Goal: Transaction & Acquisition: Download file/media

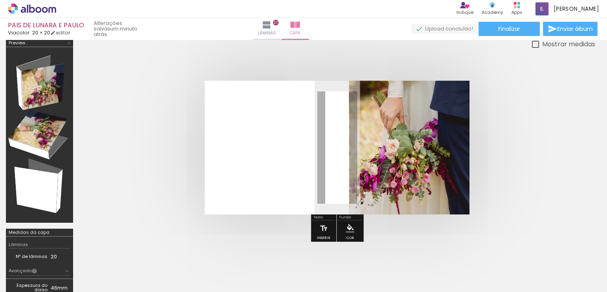
click at [163, 163] on quentale-cover at bounding box center [337, 148] width 453 height 134
click at [579, 27] on span "Enviar álbum" at bounding box center [575, 29] width 36 height 6
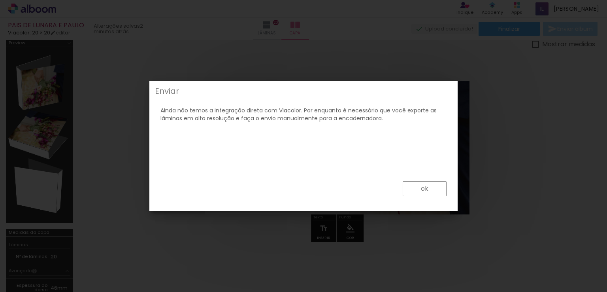
click at [432, 190] on paper-button "ok" at bounding box center [425, 188] width 44 height 15
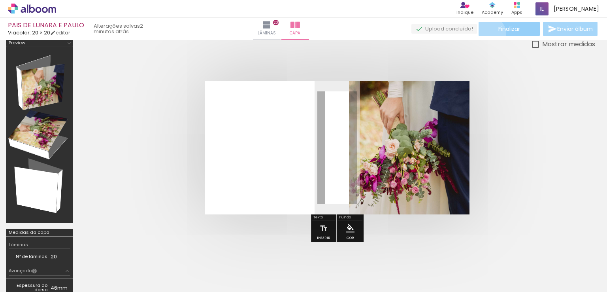
click at [486, 33] on paper-button "Finalizar" at bounding box center [509, 29] width 61 height 14
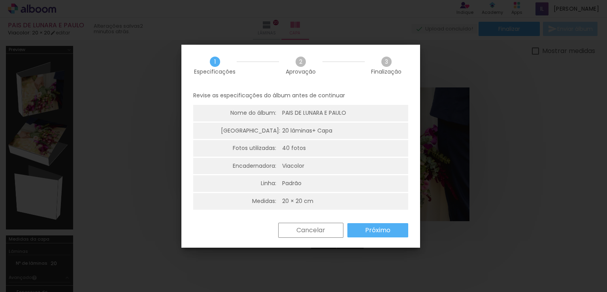
click at [542, 111] on iron-overlay-backdrop at bounding box center [303, 146] width 607 height 292
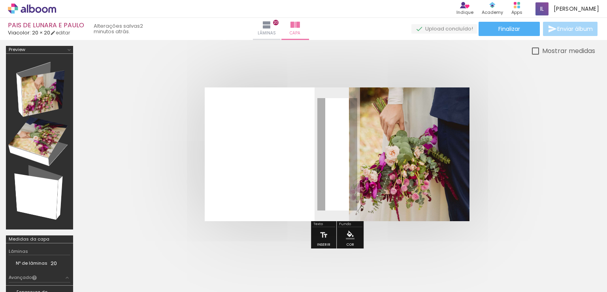
scroll to position [7, 0]
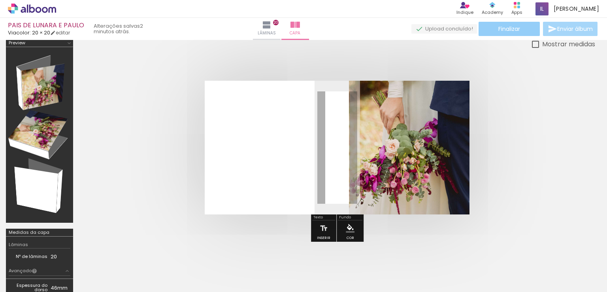
click at [495, 32] on paper-button "Finalizar" at bounding box center [509, 29] width 61 height 14
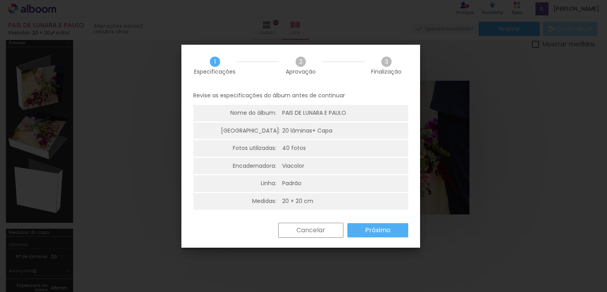
click at [378, 238] on div "Cancelar Próximo" at bounding box center [300, 236] width 239 height 27
click at [0, 0] on slot "Próximo" at bounding box center [0, 0] width 0 height 0
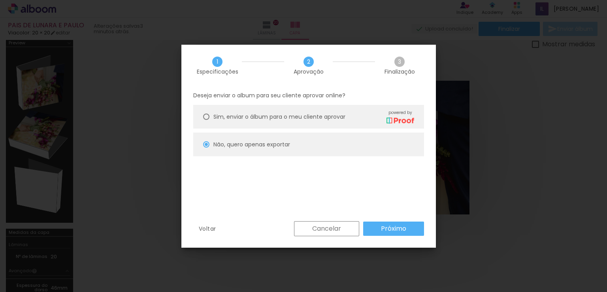
click at [0, 0] on slot "Cancelar" at bounding box center [0, 0] width 0 height 0
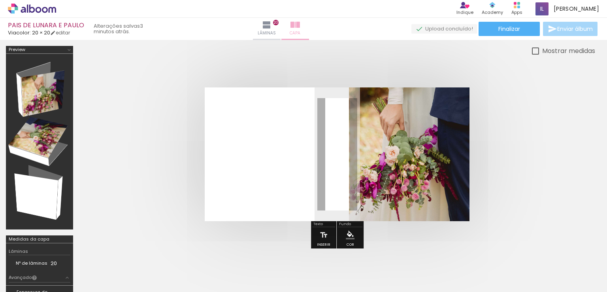
click at [272, 27] on iron-icon at bounding box center [266, 24] width 9 height 9
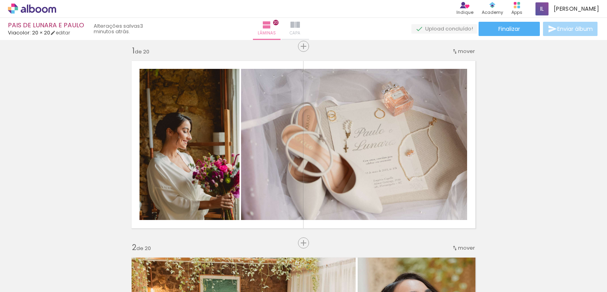
click at [300, 29] on iron-icon at bounding box center [295, 24] width 9 height 9
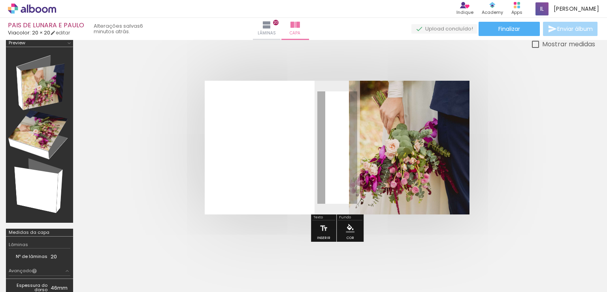
click at [408, 157] on quentale-photo at bounding box center [409, 148] width 121 height 134
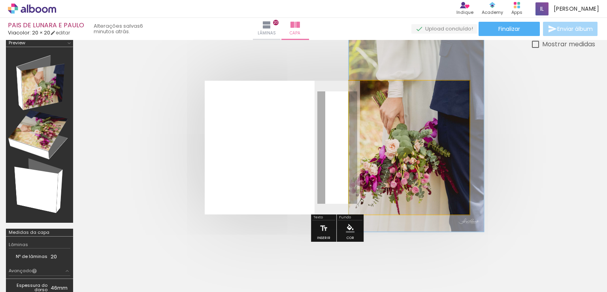
drag, startPoint x: 398, startPoint y: 177, endPoint x: 404, endPoint y: 173, distance: 6.9
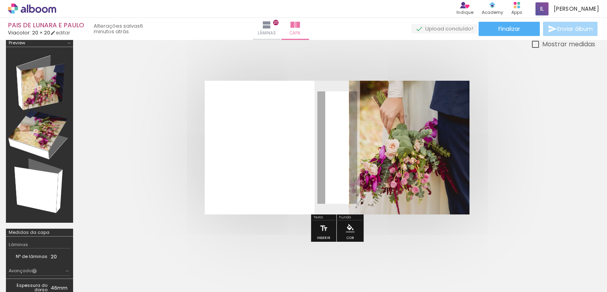
click at [520, 163] on quentale-cover at bounding box center [337, 148] width 453 height 134
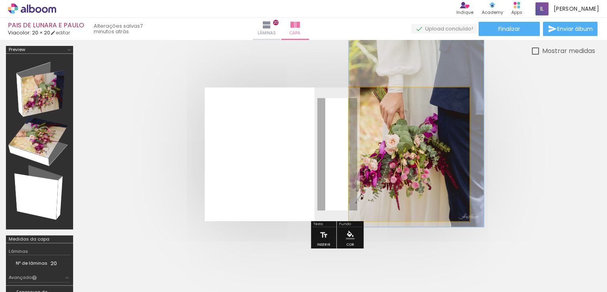
drag, startPoint x: 393, startPoint y: 157, endPoint x: 402, endPoint y: 145, distance: 15.1
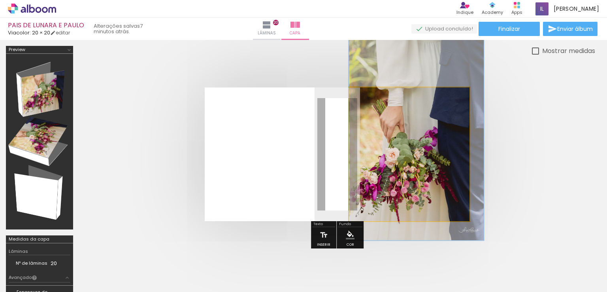
drag, startPoint x: 406, startPoint y: 149, endPoint x: 409, endPoint y: 162, distance: 13.9
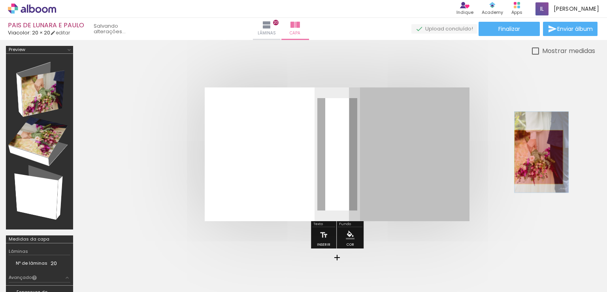
drag, startPoint x: 430, startPoint y: 154, endPoint x: 539, endPoint y: 157, distance: 109.1
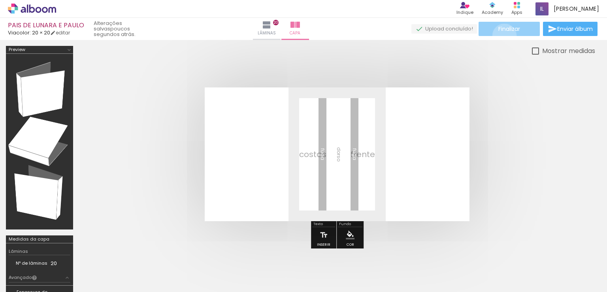
click at [502, 36] on paper-button "Finalizar" at bounding box center [509, 29] width 61 height 14
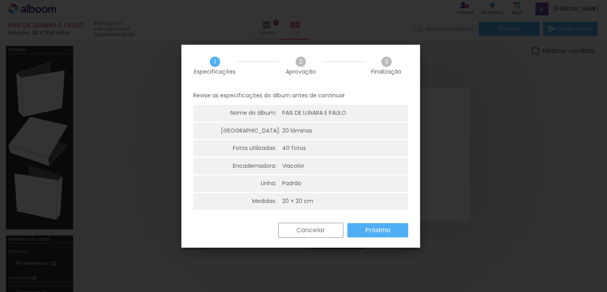
click at [0, 0] on slot "Próximo" at bounding box center [0, 0] width 0 height 0
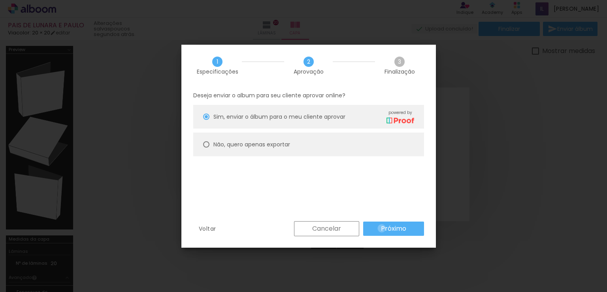
drag, startPoint x: 382, startPoint y: 228, endPoint x: 425, endPoint y: 250, distance: 48.8
click at [0, 0] on slot "Próximo" at bounding box center [0, 0] width 0 height 0
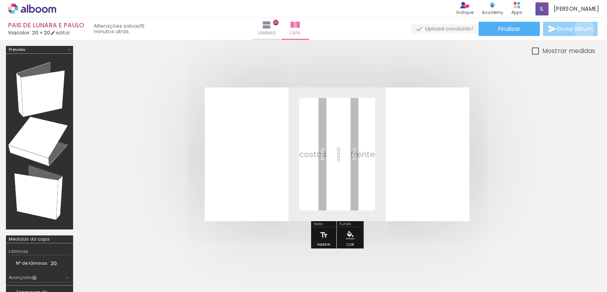
click at [582, 29] on span "Enviar álbum" at bounding box center [575, 29] width 36 height 6
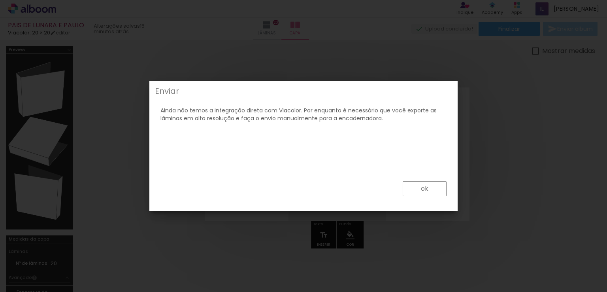
click at [433, 185] on paper-button "ok" at bounding box center [425, 188] width 44 height 15
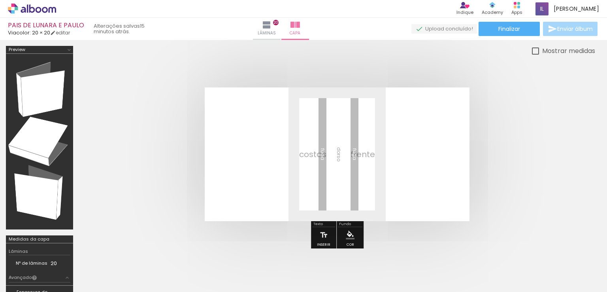
drag, startPoint x: 506, startPoint y: 30, endPoint x: 493, endPoint y: 44, distance: 19.0
click at [506, 31] on span "Finalizar" at bounding box center [509, 29] width 22 height 6
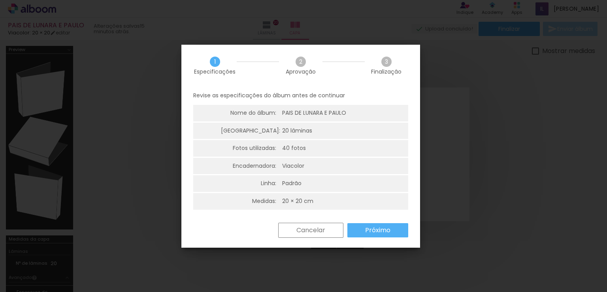
click at [391, 223] on paper-button "Próximo" at bounding box center [377, 230] width 61 height 14
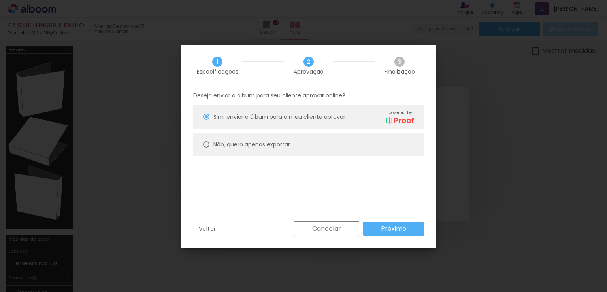
click at [0, 0] on slot "Próximo" at bounding box center [0, 0] width 0 height 0
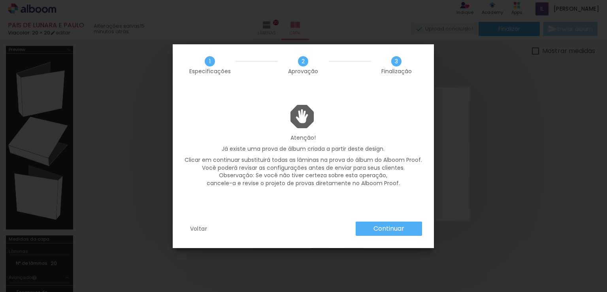
click at [0, 0] on slot "Voltar" at bounding box center [0, 0] width 0 height 0
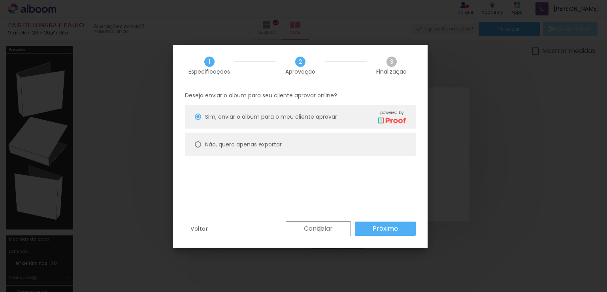
click at [0, 0] on slot "Cancelar" at bounding box center [0, 0] width 0 height 0
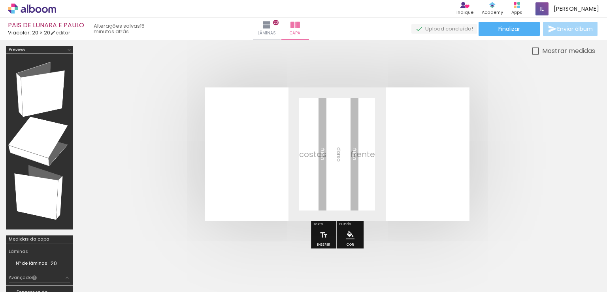
click at [43, 9] on icon at bounding box center [45, 10] width 6 height 6
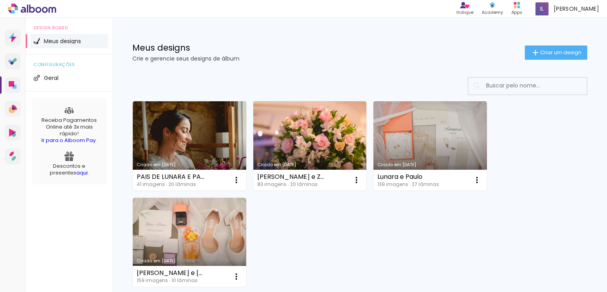
click at [557, 157] on div "Criado em 27/09/25 PAIS DE LUNARA E PAULO 41 imagens ∙ 20 lâminas Abrir Fazer u…" at bounding box center [360, 193] width 462 height 193
drag, startPoint x: 194, startPoint y: 147, endPoint x: 401, endPoint y: 91, distance: 213.9
click at [194, 147] on link "Criado em [DATE]" at bounding box center [189, 145] width 113 height 89
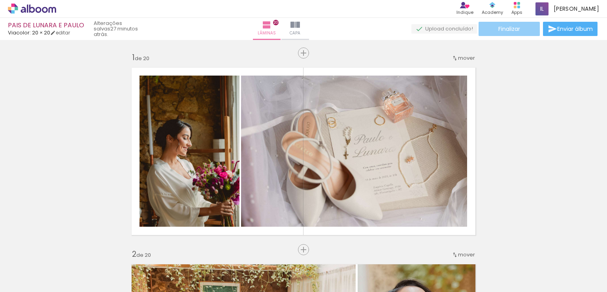
click at [515, 32] on span "Finalizar" at bounding box center [509, 29] width 22 height 6
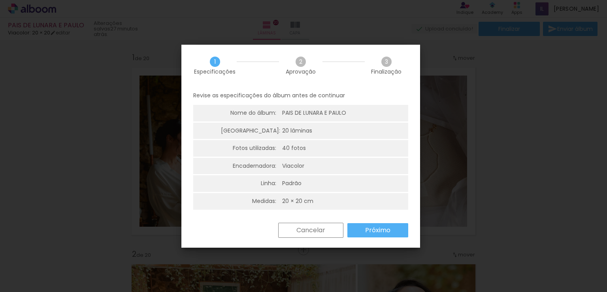
click at [0, 0] on slot "Próximo" at bounding box center [0, 0] width 0 height 0
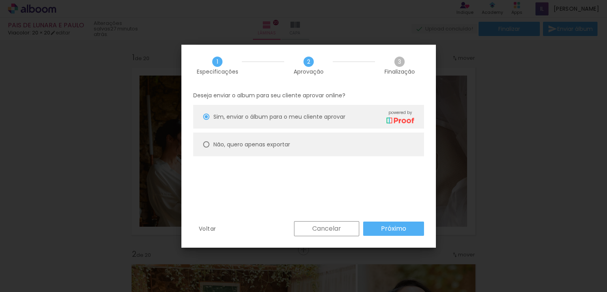
click at [279, 138] on paper-radio-button "Não, quero apenas exportar" at bounding box center [308, 144] width 231 height 24
type paper-radio-button "on"
drag, startPoint x: 408, startPoint y: 234, endPoint x: 283, endPoint y: 238, distance: 125.0
click at [394, 236] on div "Voltar Cancelar Próximo" at bounding box center [308, 234] width 255 height 27
click at [0, 0] on slot "Próximo" at bounding box center [0, 0] width 0 height 0
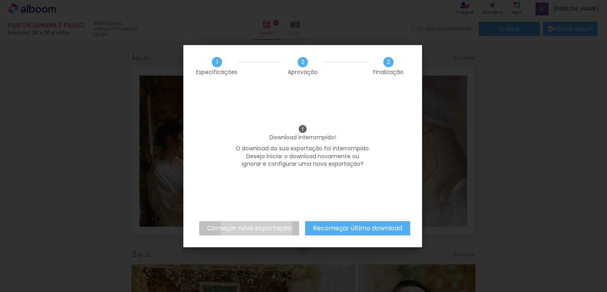
click at [0, 0] on slot "Começar nova exportação" at bounding box center [0, 0] width 0 height 0
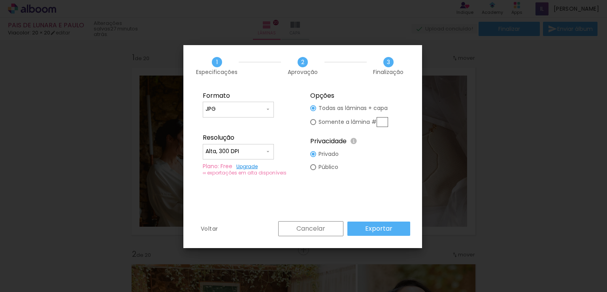
click at [0, 0] on slot "Exportar" at bounding box center [0, 0] width 0 height 0
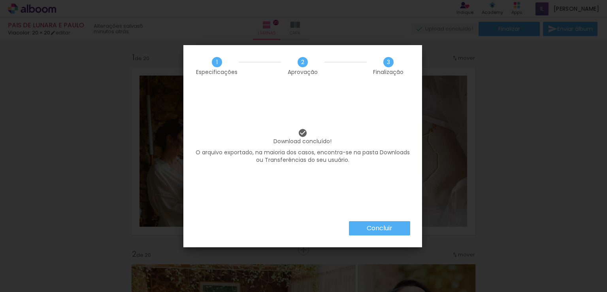
click at [0, 0] on slot "Concluir" at bounding box center [0, 0] width 0 height 0
